Goal: Task Accomplishment & Management: Manage account settings

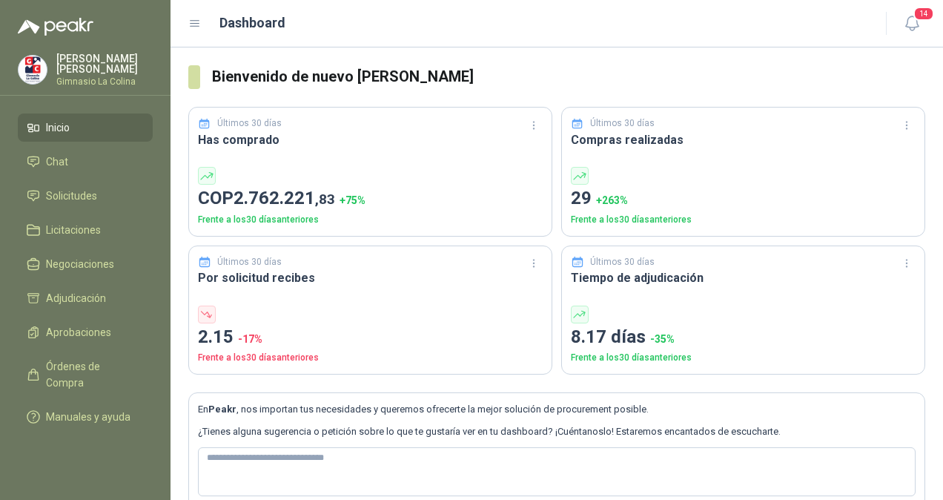
click at [73, 62] on p "[PERSON_NAME]" at bounding box center [104, 63] width 96 height 21
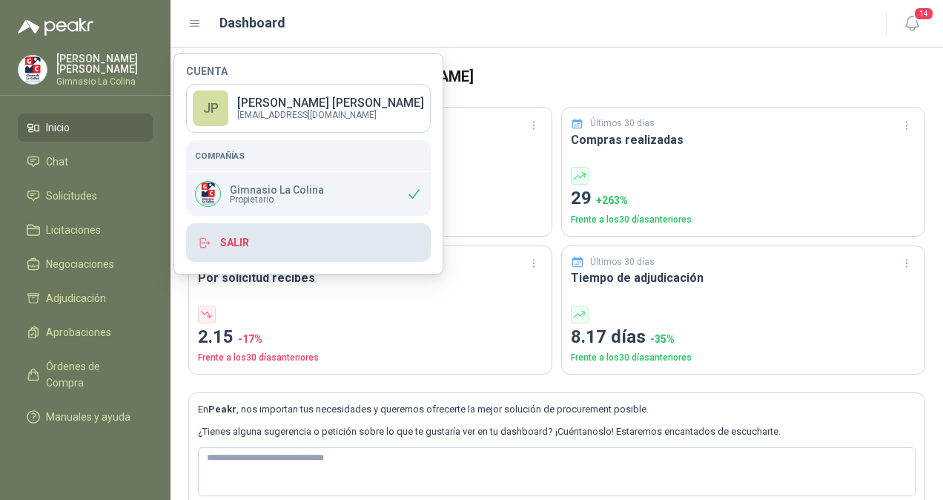
click at [227, 237] on button "Salir" at bounding box center [308, 242] width 245 height 39
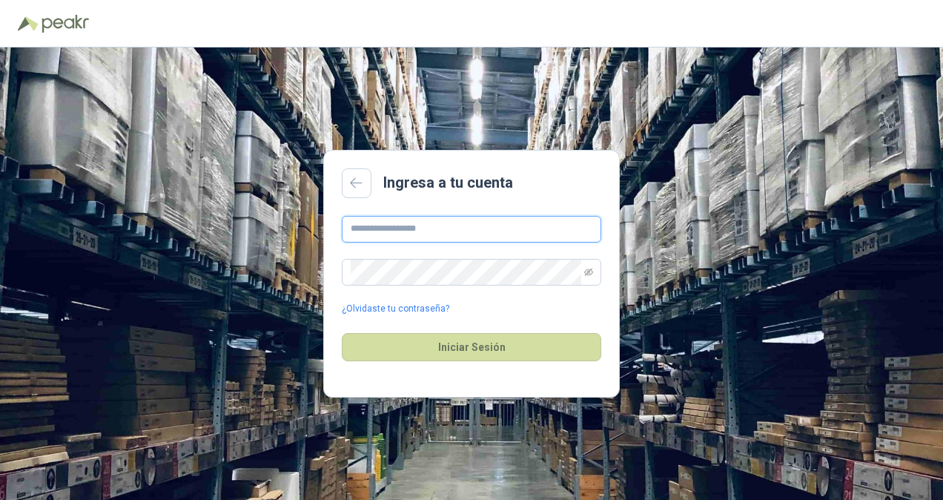
type input "**********"
